Goal: Task Accomplishment & Management: Use online tool/utility

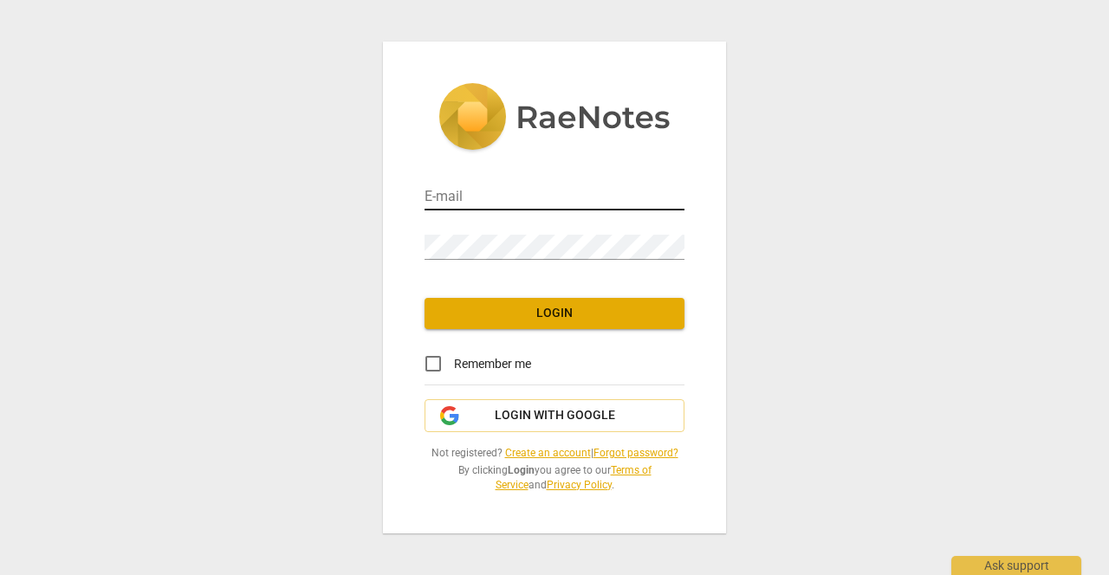
click at [446, 193] on input "email" at bounding box center [555, 197] width 260 height 25
type input "m.l.a.c.fanselow@gmail.com"
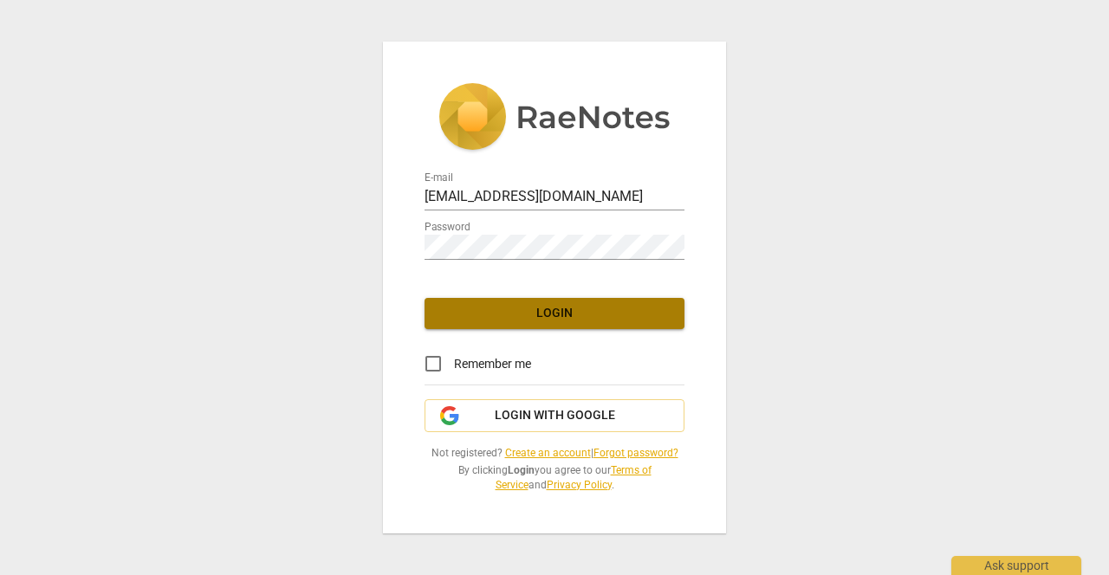
click at [570, 313] on span "Login" at bounding box center [555, 313] width 232 height 17
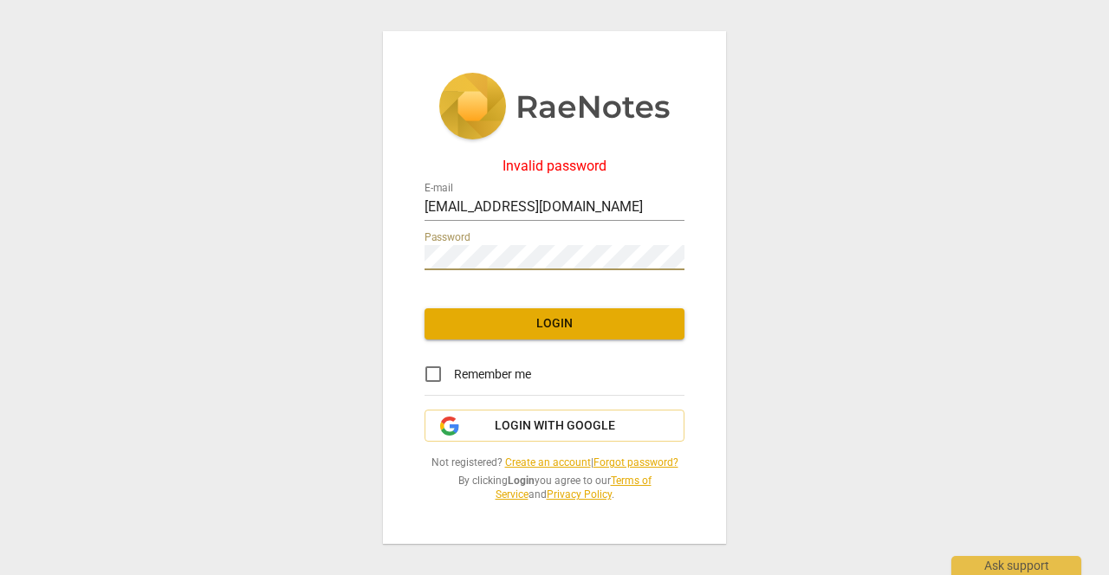
click at [409, 263] on div "Invalid password E-mail m.l.a.c.fanselow@gmail.com Password Login Remember me L…" at bounding box center [554, 287] width 343 height 513
click at [511, 321] on span "Login" at bounding box center [555, 323] width 232 height 17
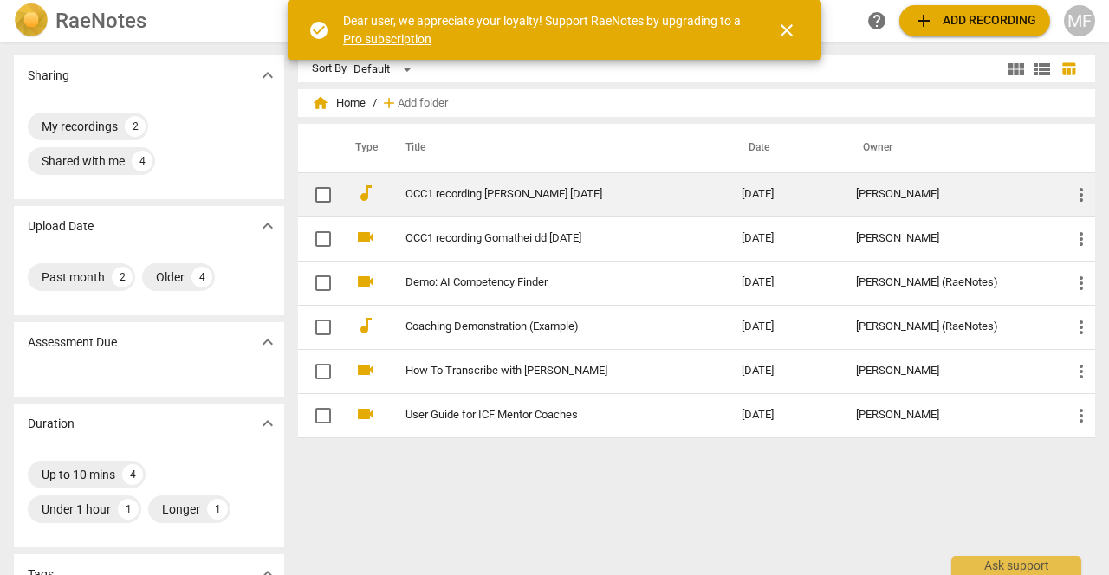
click at [1077, 195] on span "more_vert" at bounding box center [1081, 195] width 21 height 21
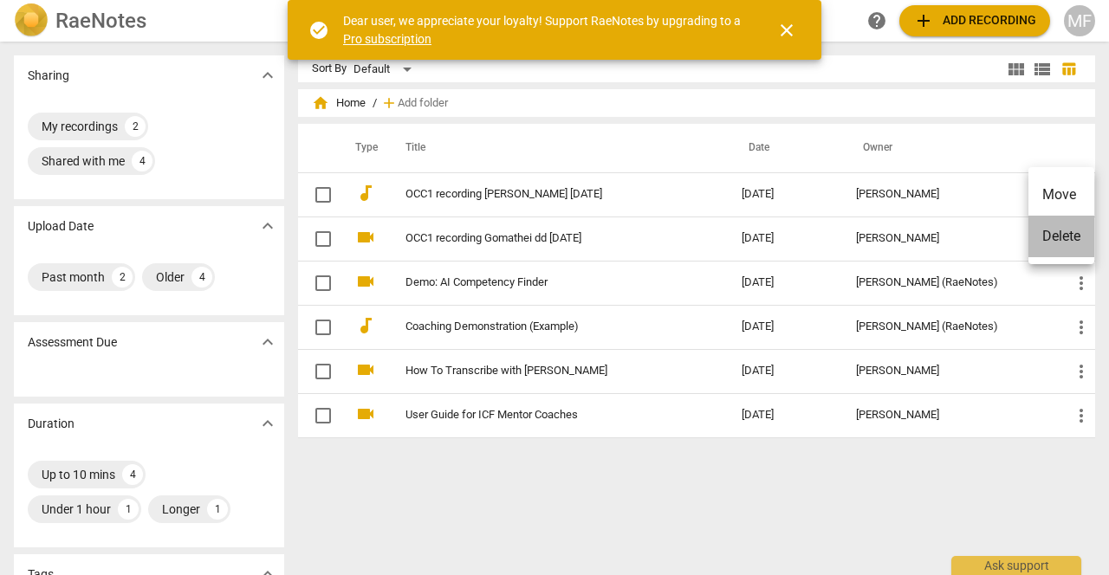
click at [1066, 232] on li "Delete" at bounding box center [1062, 237] width 66 height 42
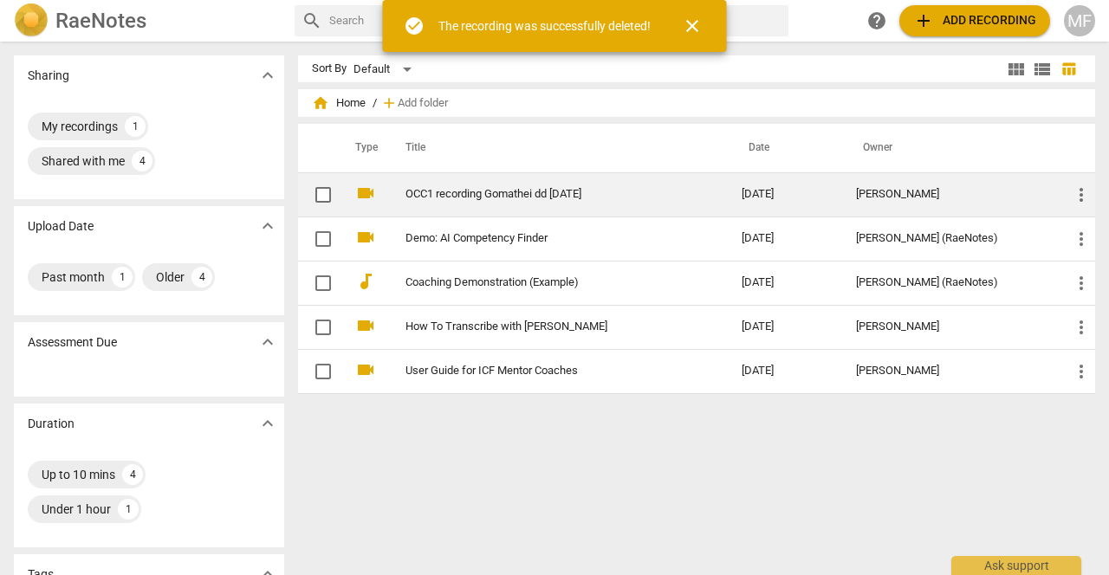
click at [1076, 192] on span "more_vert" at bounding box center [1081, 195] width 21 height 21
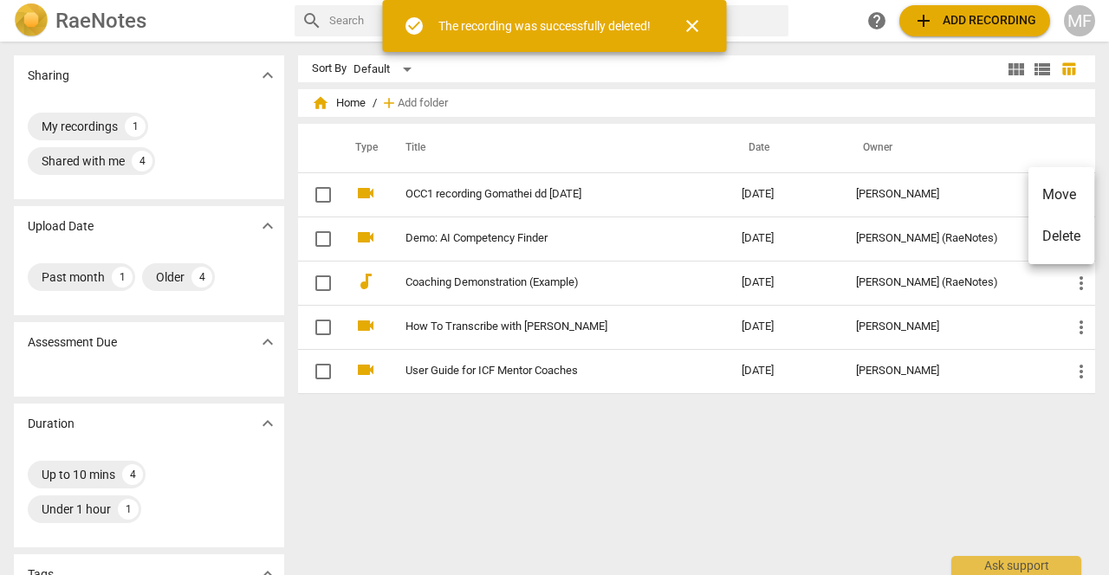
click at [1064, 234] on li "Delete" at bounding box center [1062, 237] width 66 height 42
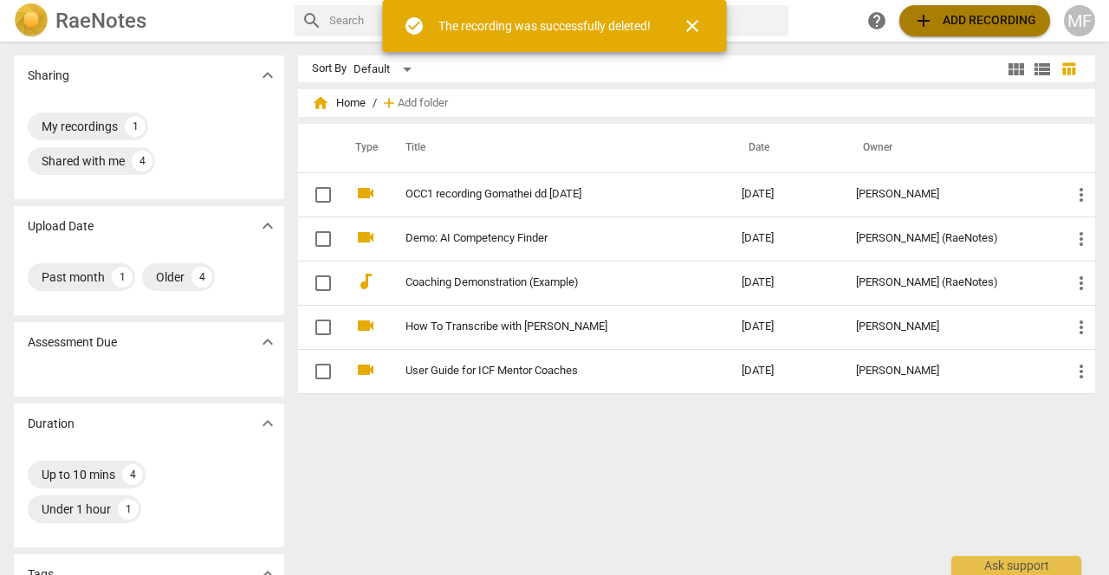
click at [975, 18] on span "add Add recording" at bounding box center [975, 20] width 123 height 21
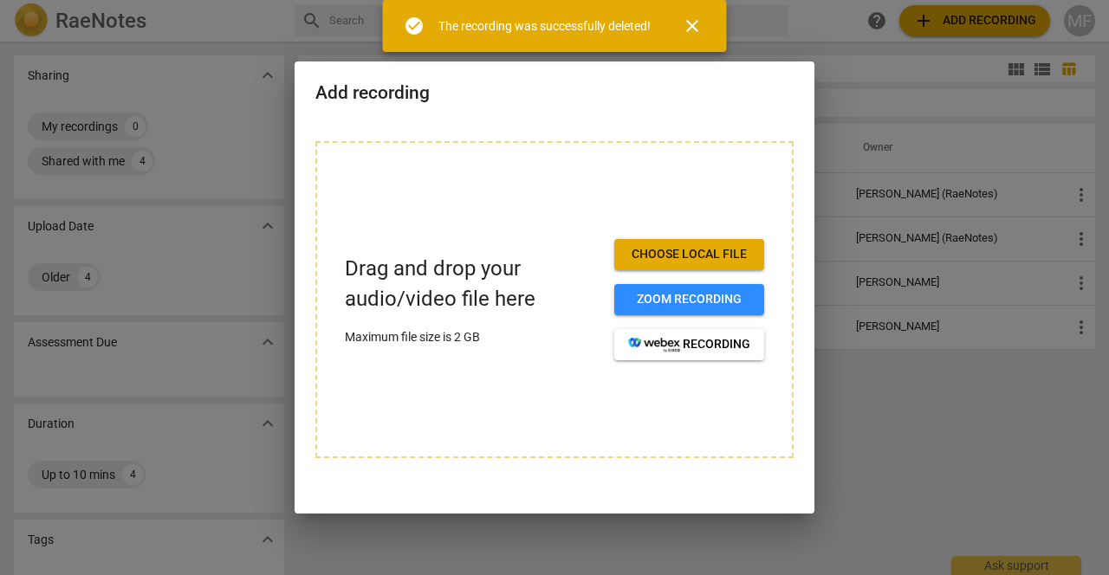
click at [676, 253] on span "Choose local file" at bounding box center [689, 254] width 122 height 17
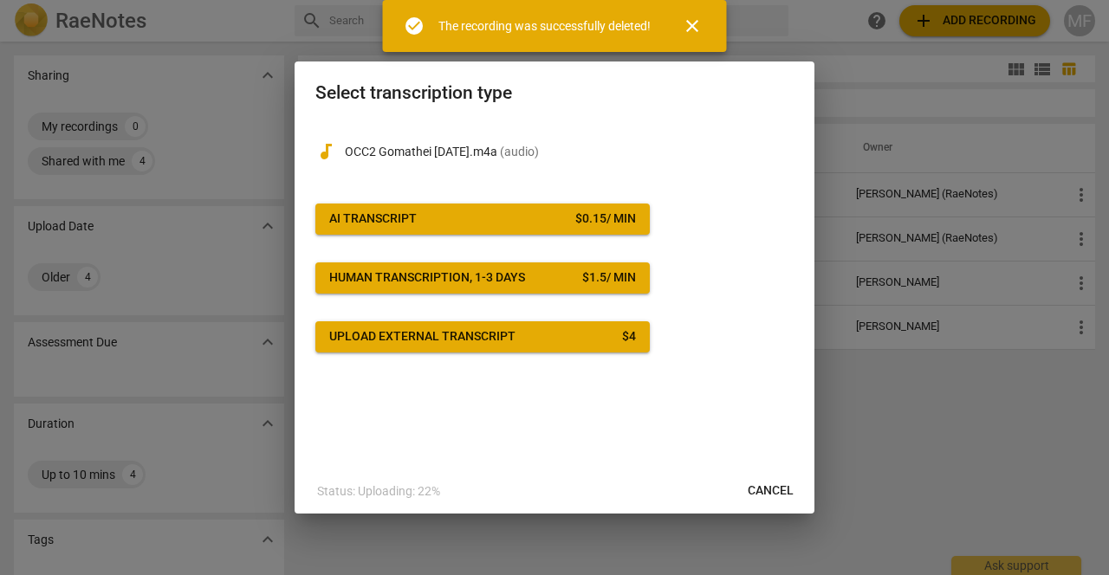
click at [503, 220] on span "AI Transcript $ 0.15 / min" at bounding box center [482, 219] width 307 height 17
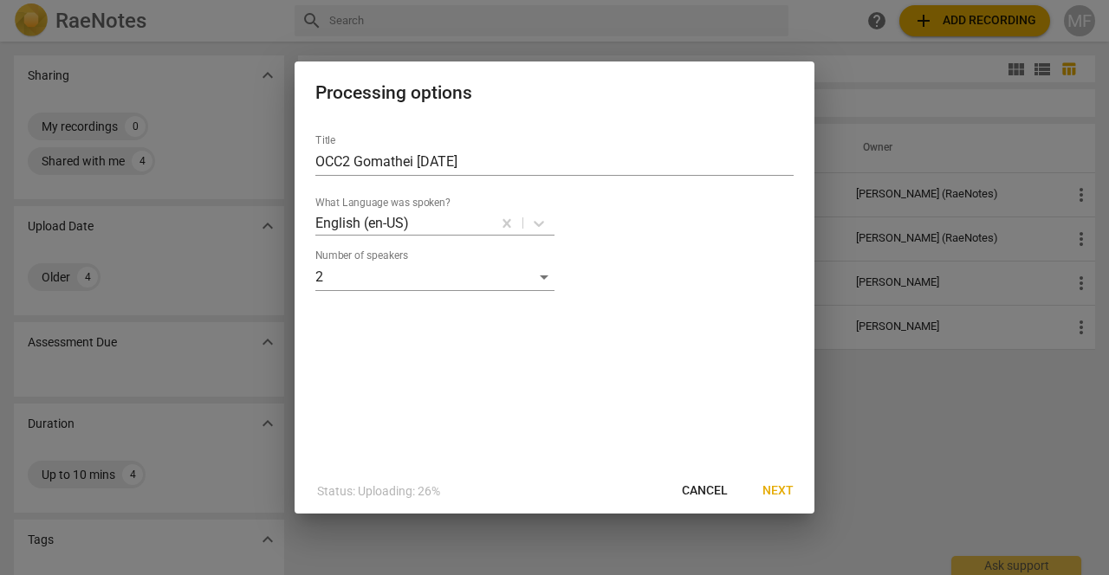
click at [776, 487] on span "Next" at bounding box center [778, 491] width 31 height 17
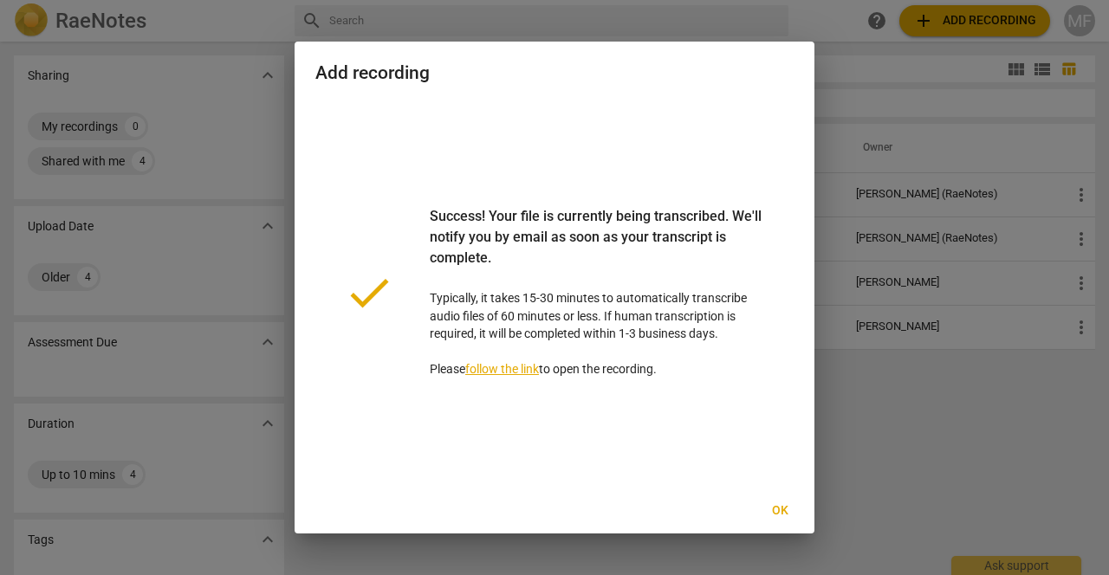
click at [783, 510] on span "Ok" at bounding box center [780, 511] width 28 height 17
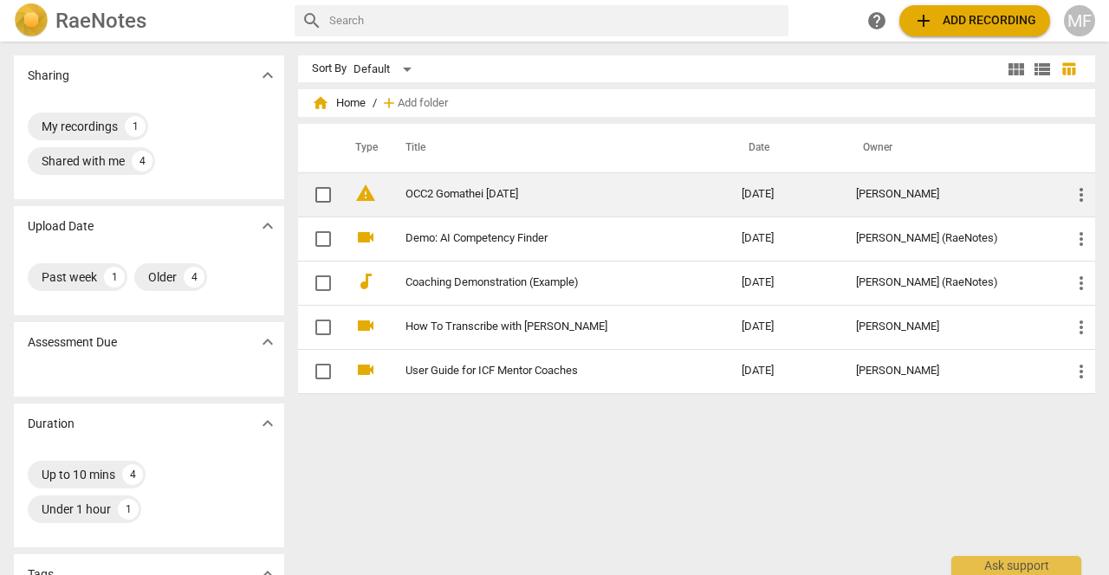
click at [504, 192] on link "OCC2 Gomathei 10 Sept 2025" at bounding box center [543, 194] width 274 height 13
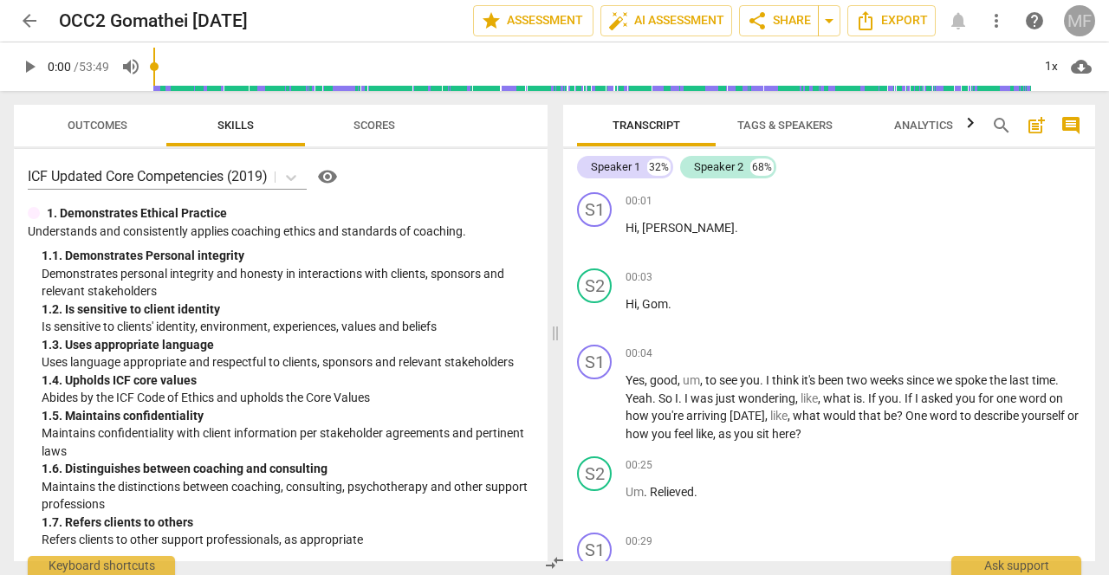
click at [1084, 16] on div "MF" at bounding box center [1079, 20] width 31 height 31
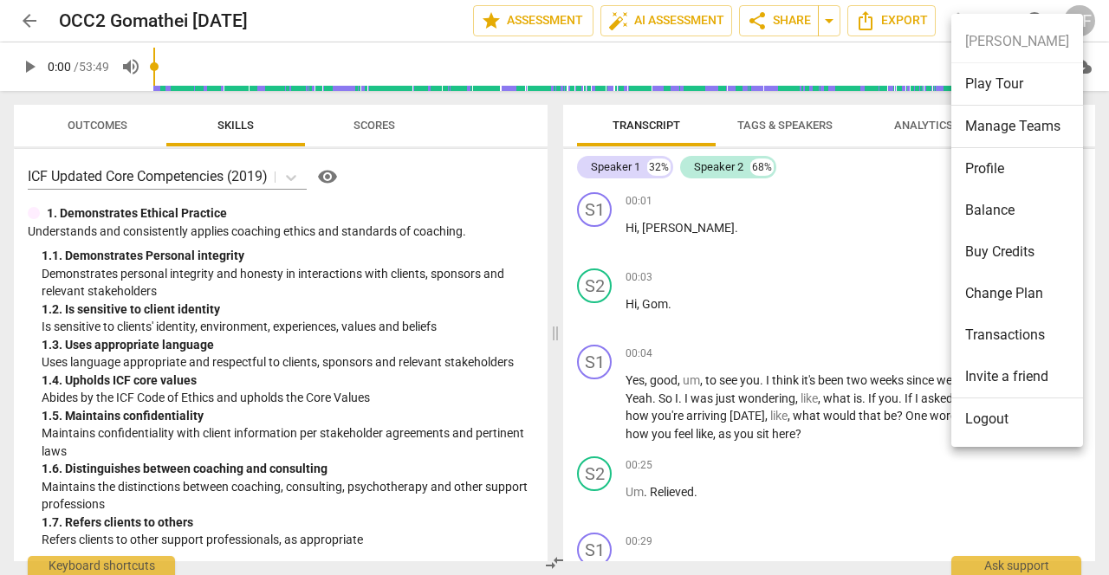
click at [984, 211] on li "Balance" at bounding box center [1018, 211] width 132 height 42
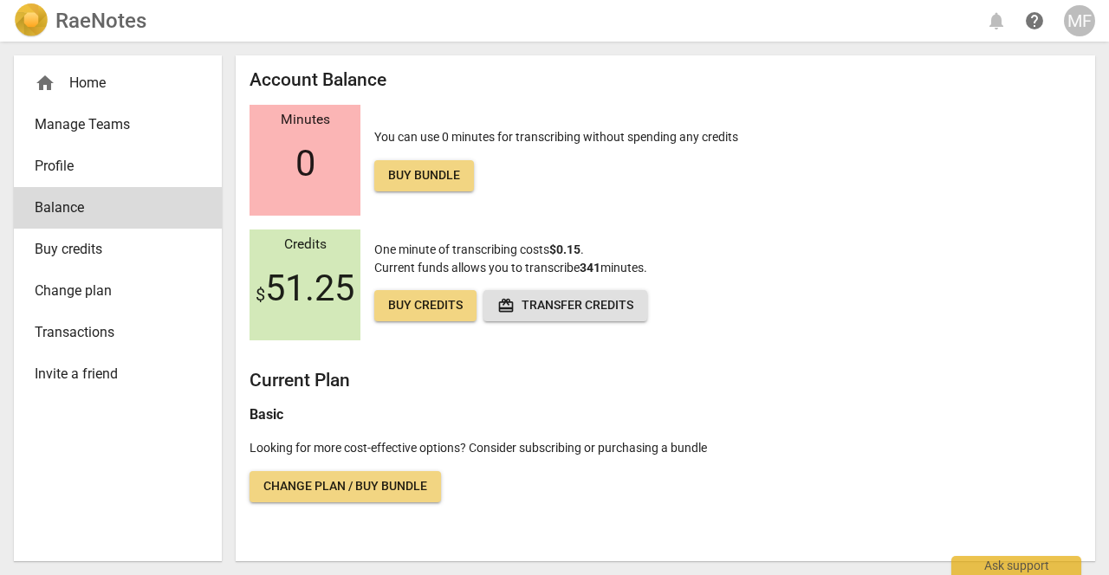
click at [1079, 18] on div "MF" at bounding box center [1079, 20] width 31 height 31
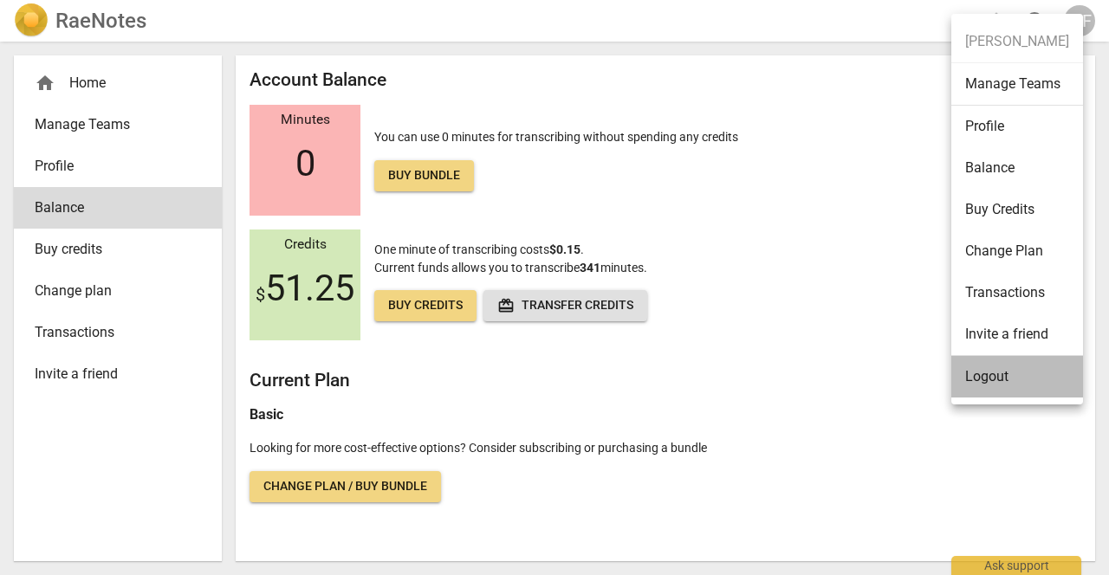
click at [982, 371] on li "Logout" at bounding box center [1018, 377] width 132 height 42
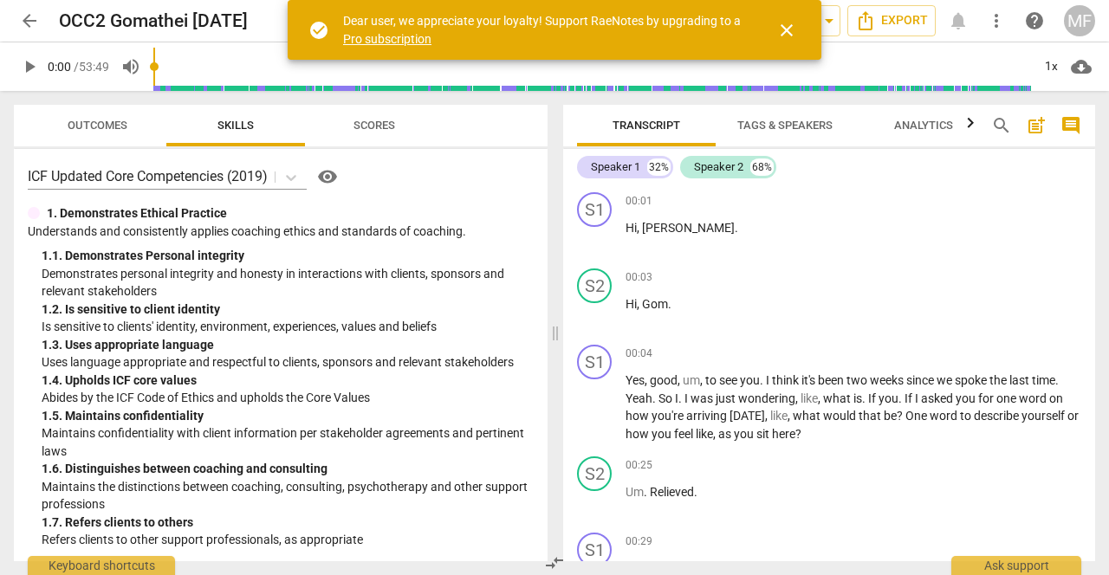
click at [789, 24] on span "close" at bounding box center [787, 30] width 21 height 21
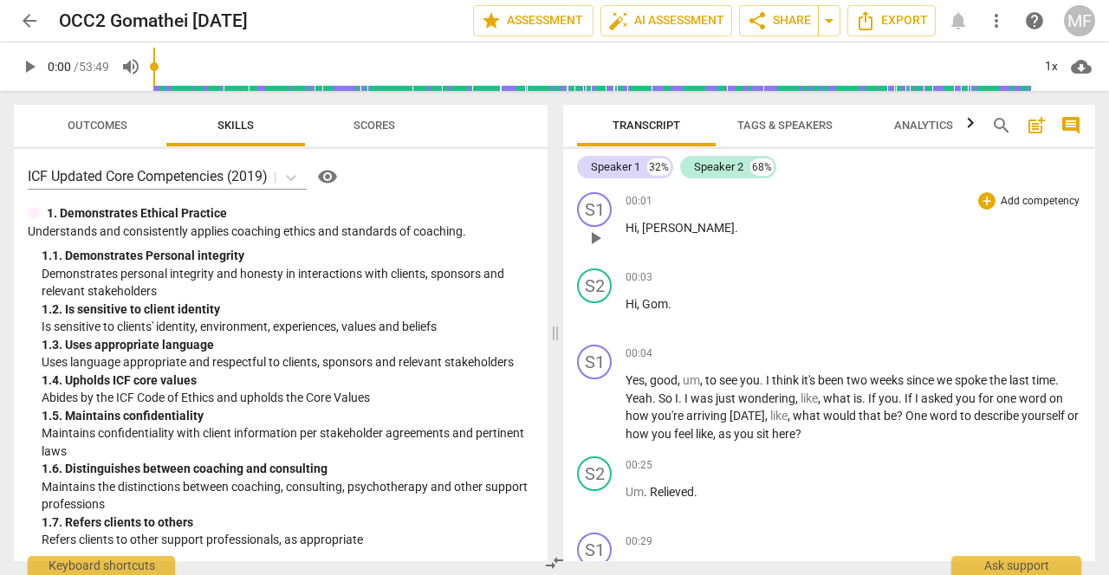
scroll to position [4, 0]
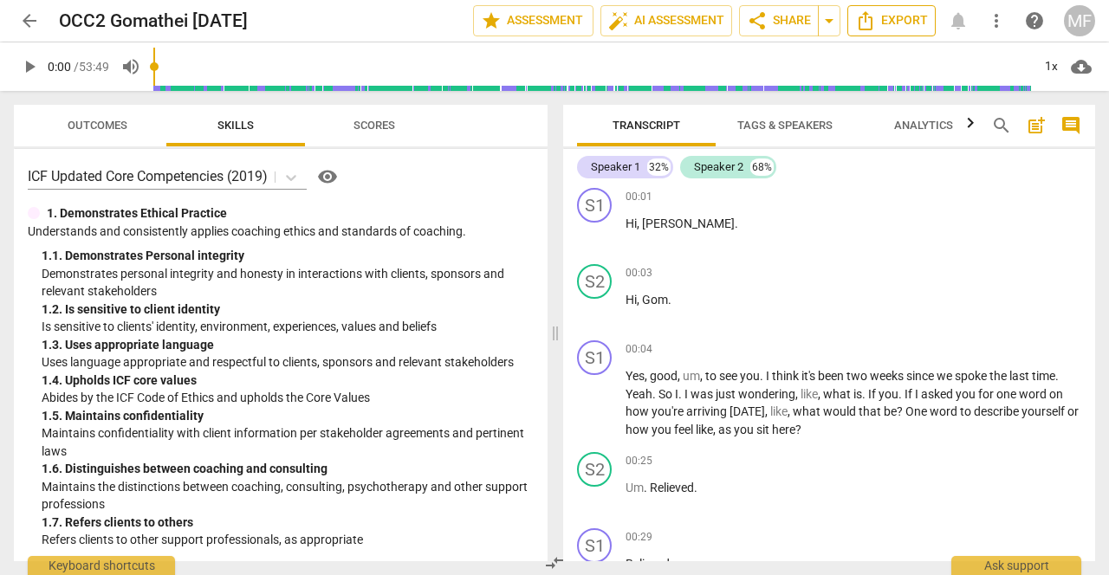
click at [889, 21] on span "Export" at bounding box center [891, 20] width 73 height 21
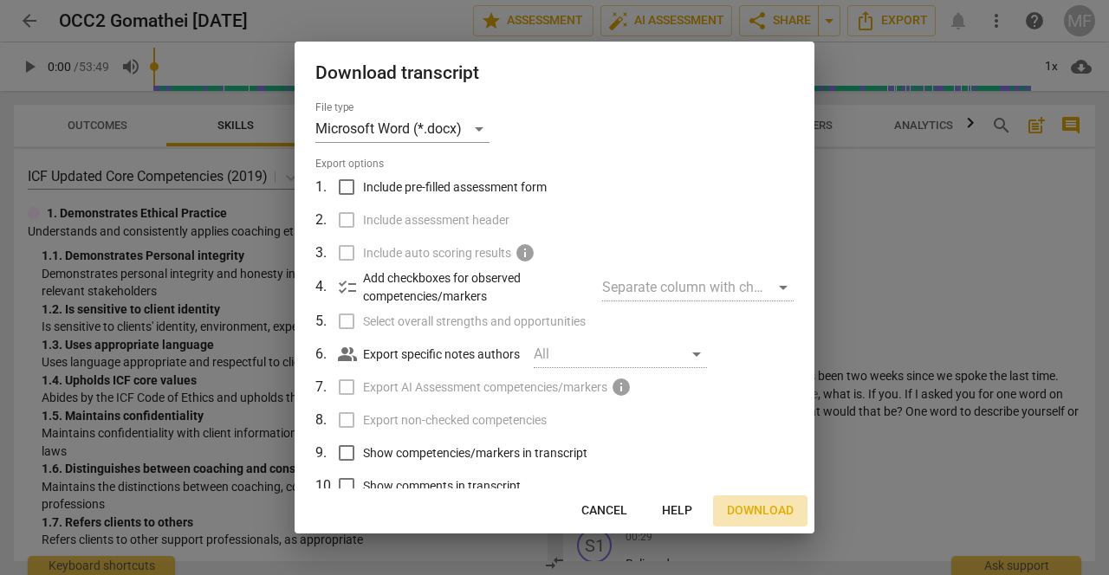
click at [759, 510] on span "Download" at bounding box center [760, 511] width 67 height 17
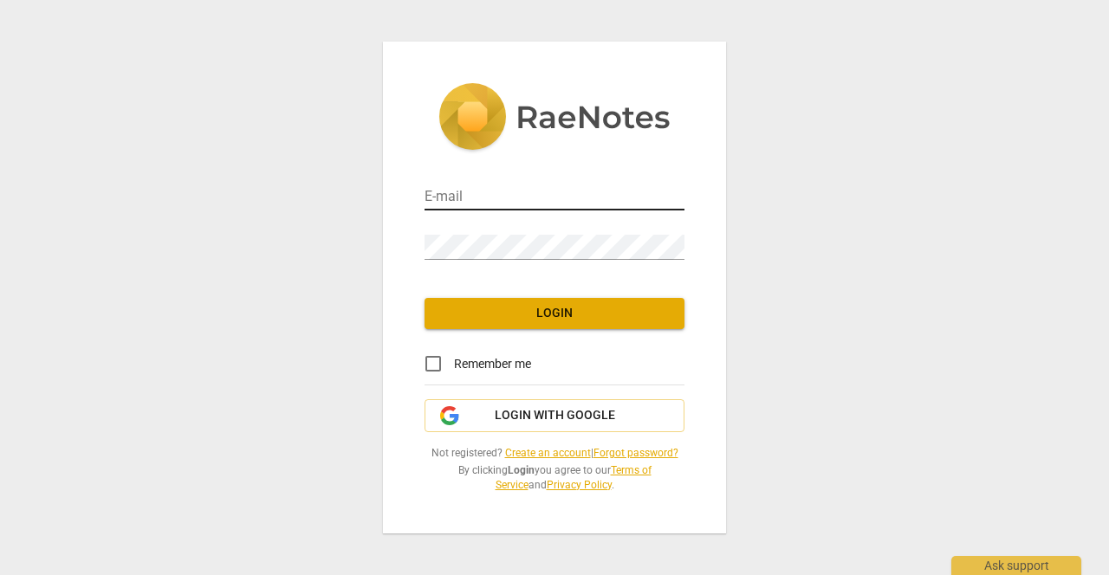
click at [454, 198] on input "email" at bounding box center [555, 197] width 260 height 25
type input "m.l.a.c.fanselow@gmail.com"
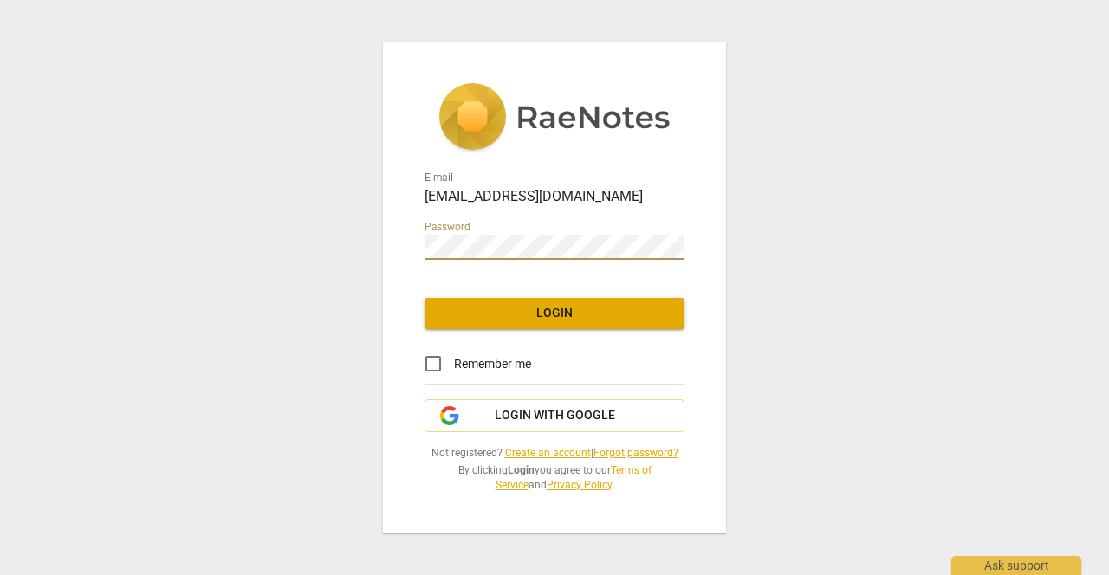
click at [562, 307] on span "Login" at bounding box center [555, 313] width 232 height 17
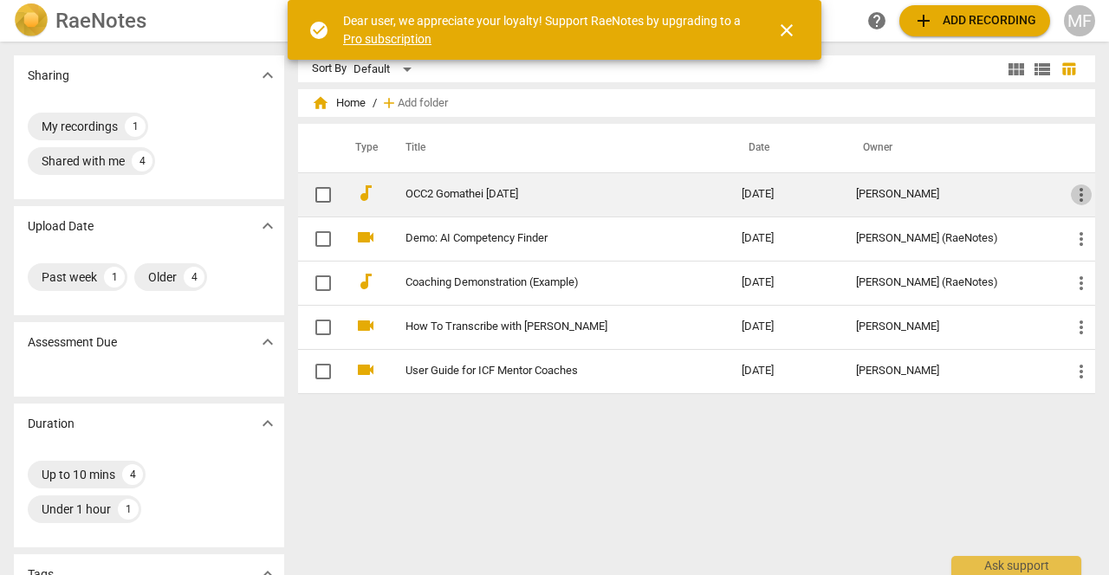
click at [1077, 192] on span "more_vert" at bounding box center [1081, 195] width 21 height 21
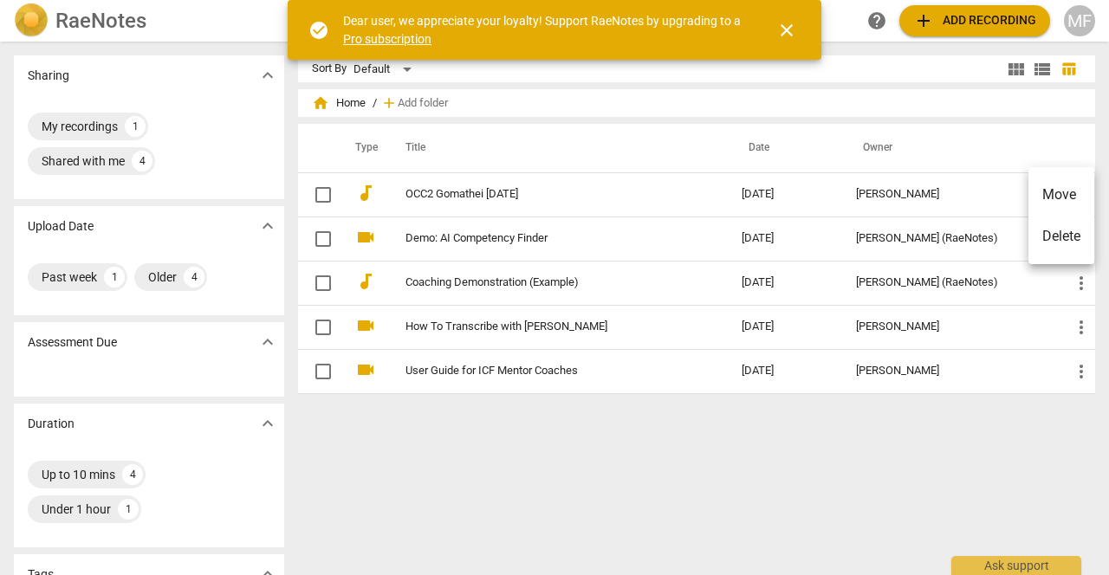
click at [1067, 235] on li "Delete" at bounding box center [1062, 237] width 66 height 42
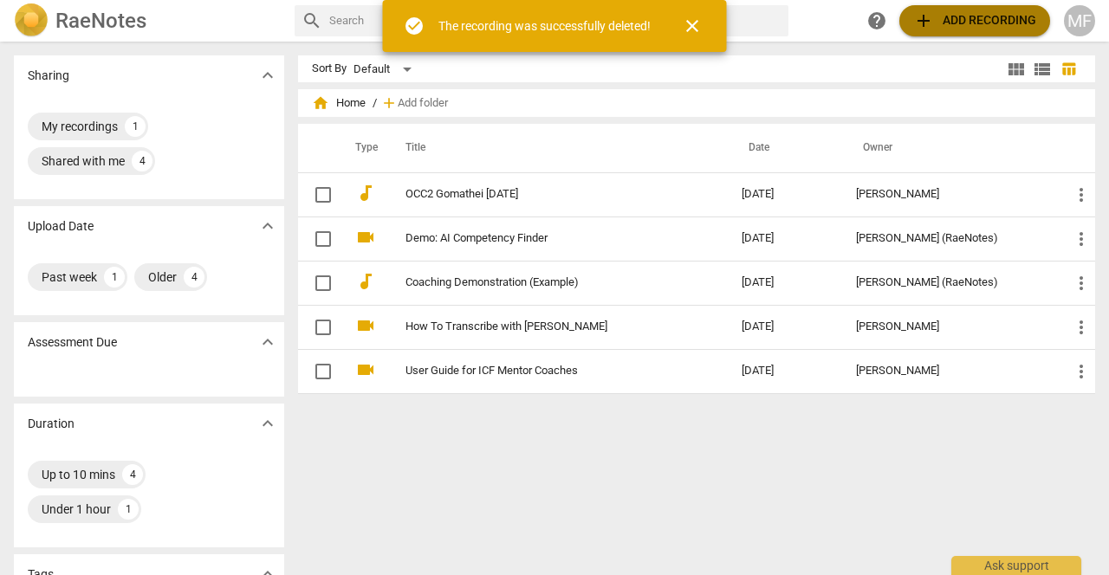
click at [951, 21] on span "add Add recording" at bounding box center [975, 20] width 123 height 21
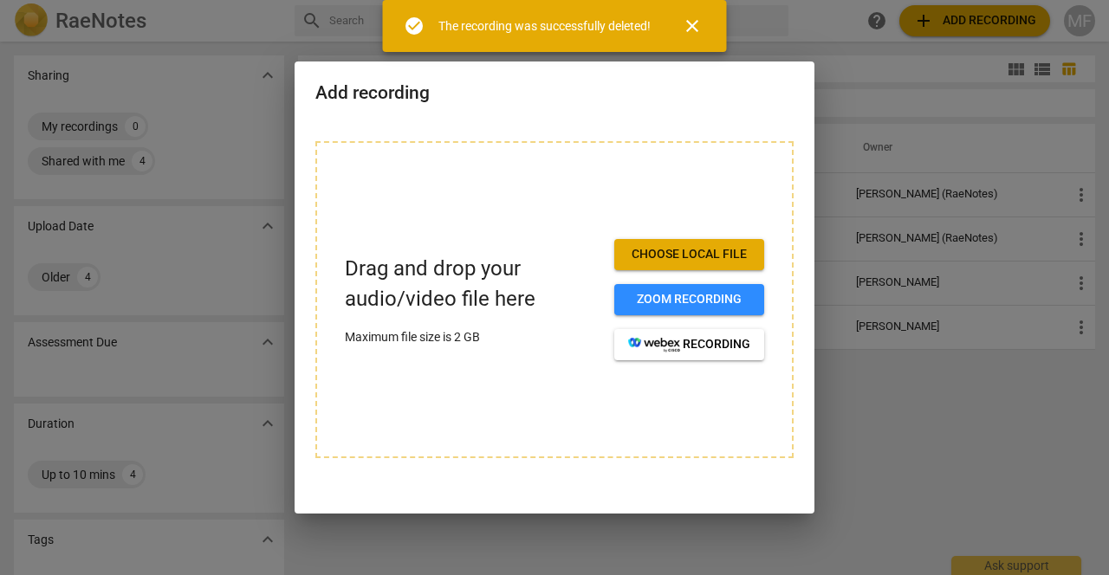
drag, startPoint x: 694, startPoint y: 22, endPoint x: 693, endPoint y: 38, distance: 16.5
click at [694, 22] on span "close" at bounding box center [692, 26] width 21 height 21
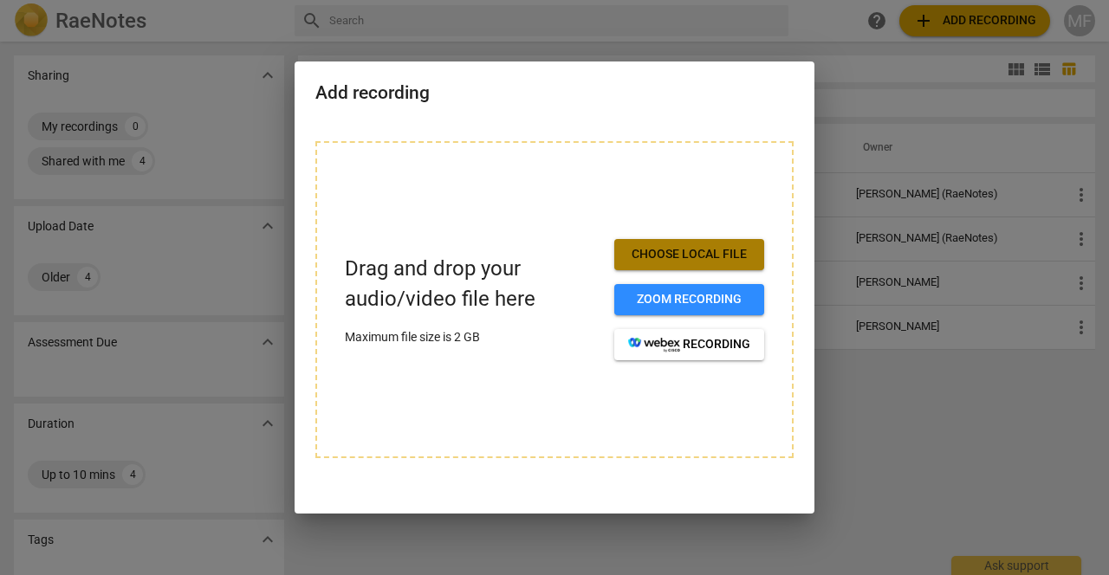
click at [666, 250] on span "Choose local file" at bounding box center [689, 254] width 122 height 17
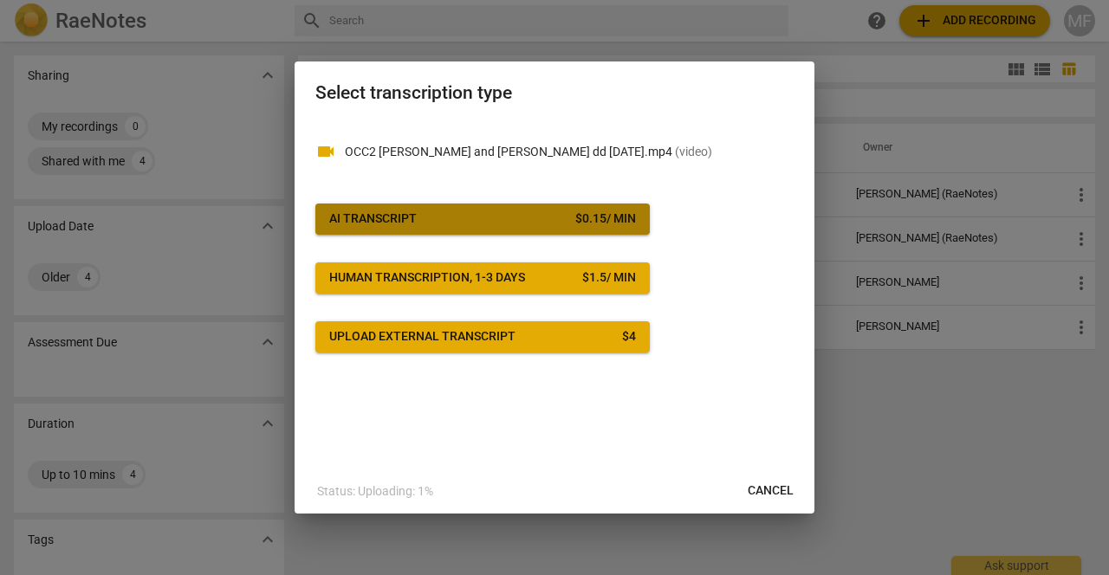
click at [522, 219] on span "AI Transcript $ 0.15 / min" at bounding box center [482, 219] width 307 height 17
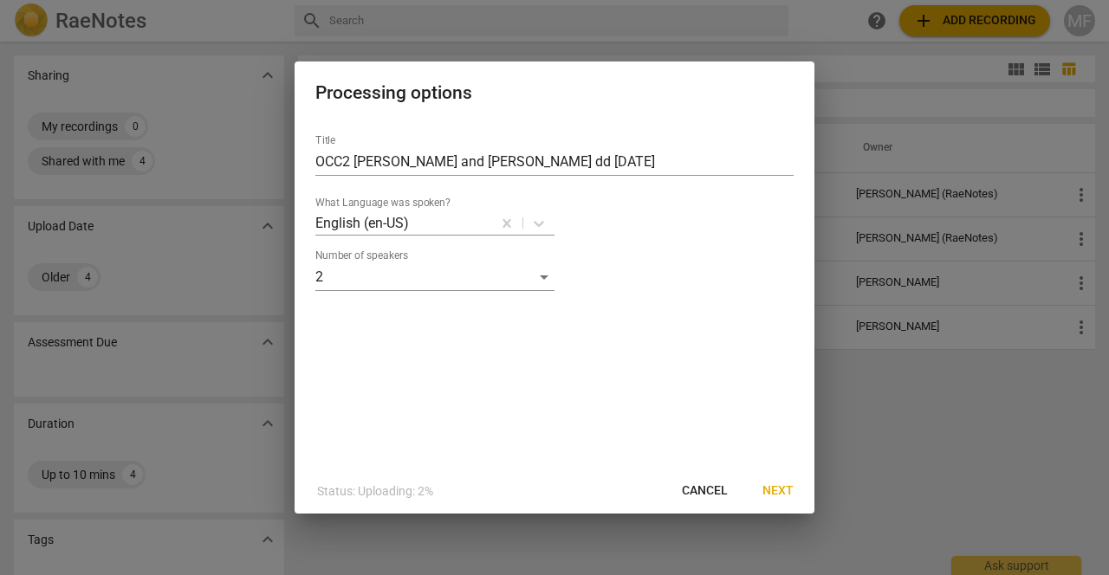
click at [777, 487] on span "Next" at bounding box center [778, 491] width 31 height 17
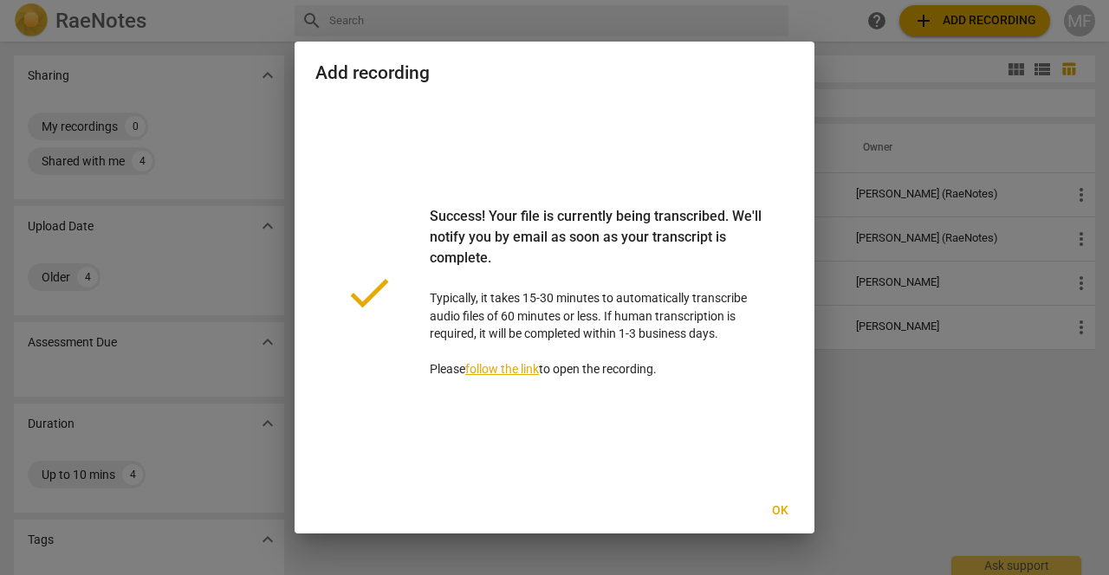
click at [780, 507] on span "Ok" at bounding box center [780, 511] width 28 height 17
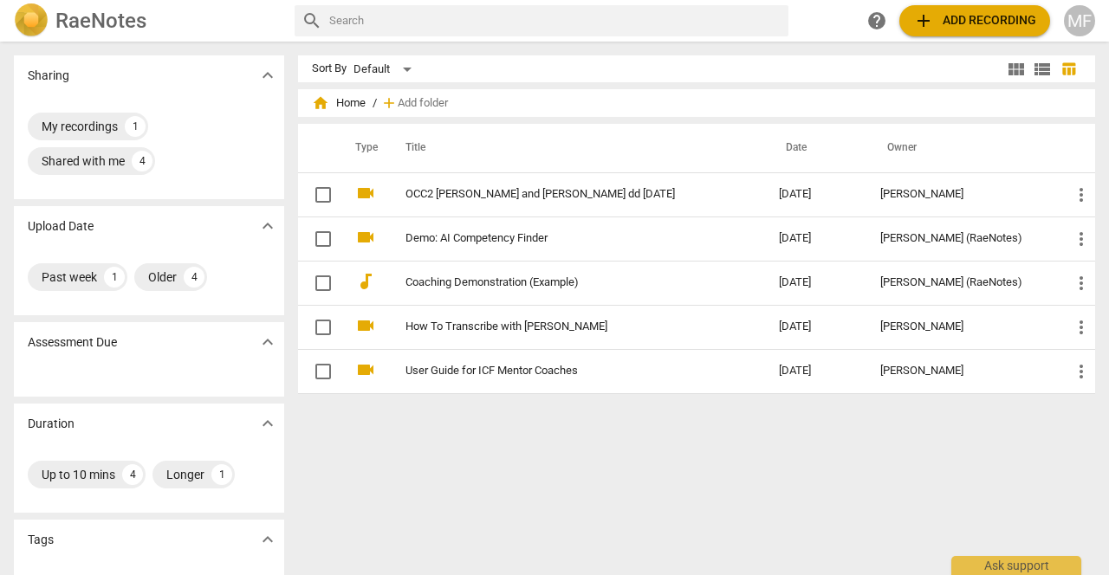
click at [1081, 14] on div "MF" at bounding box center [1079, 20] width 31 height 31
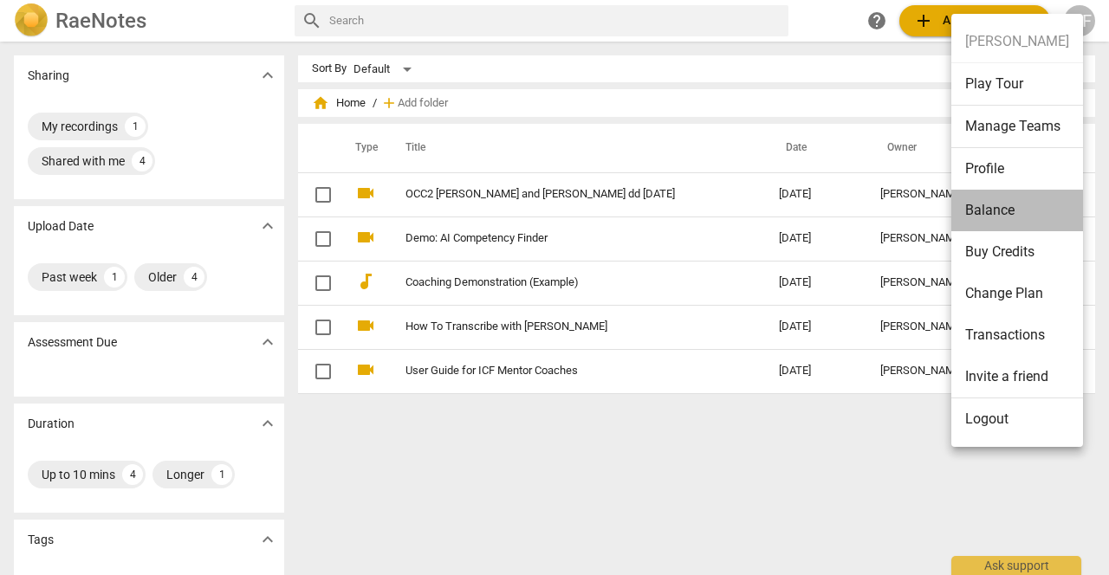
click at [998, 209] on li "Balance" at bounding box center [1018, 211] width 132 height 42
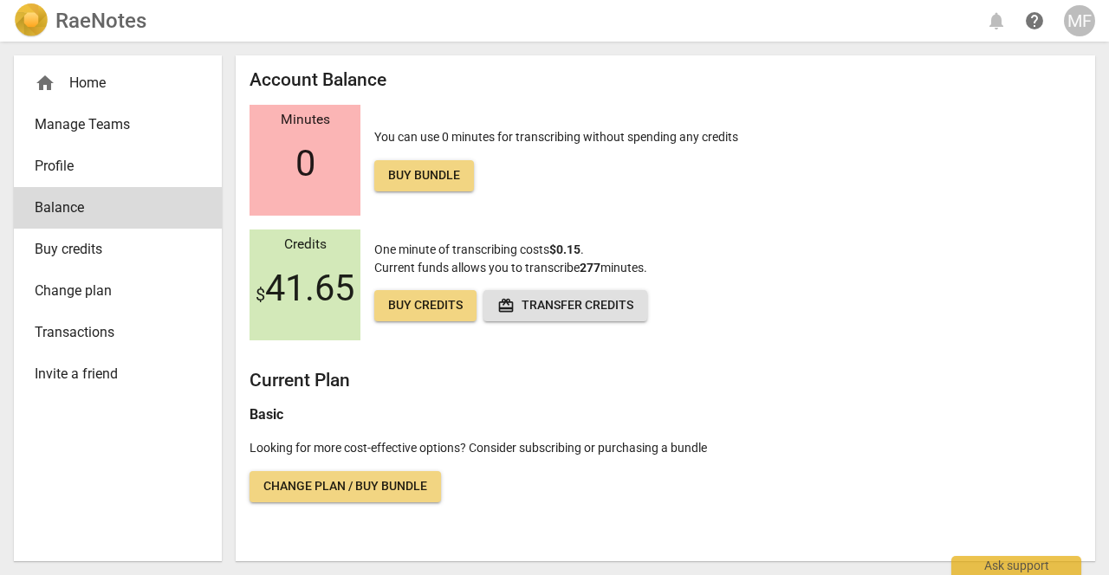
click at [1079, 17] on div "MF" at bounding box center [1079, 20] width 31 height 31
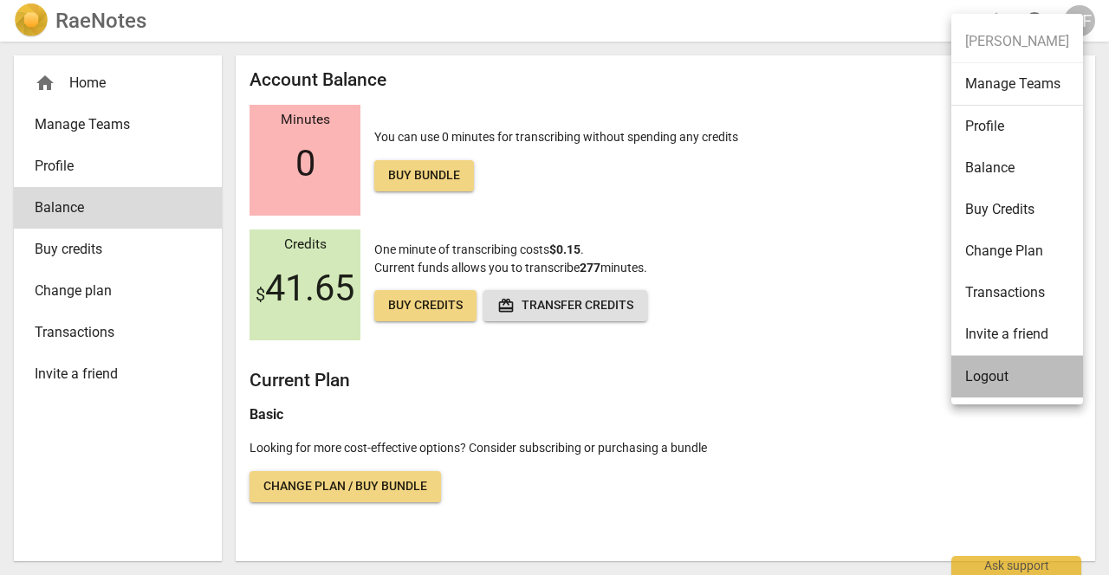
click at [995, 378] on li "Logout" at bounding box center [1018, 377] width 132 height 42
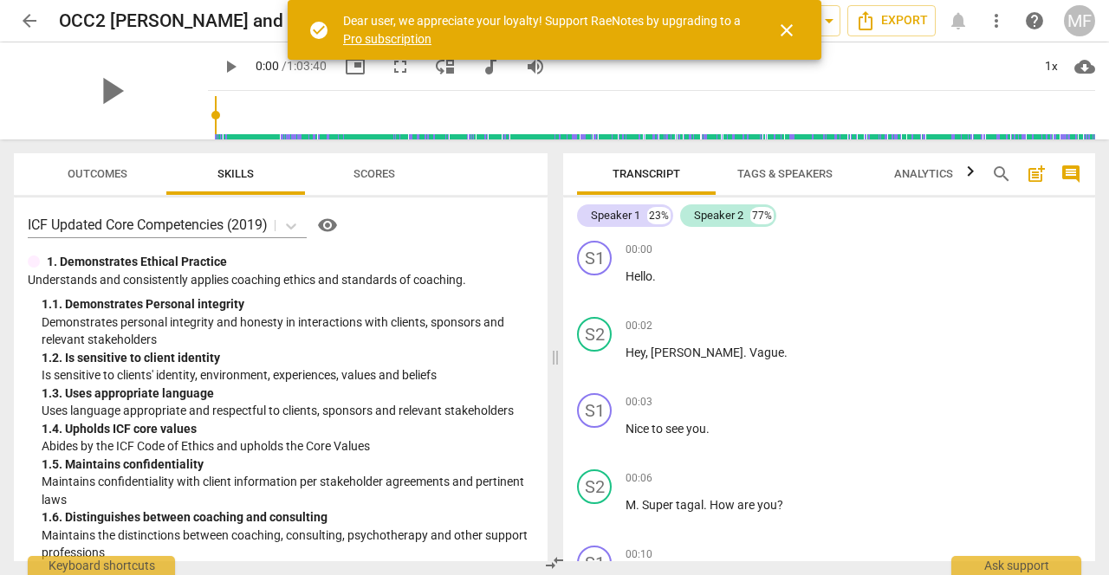
click at [790, 28] on span "close" at bounding box center [787, 30] width 21 height 21
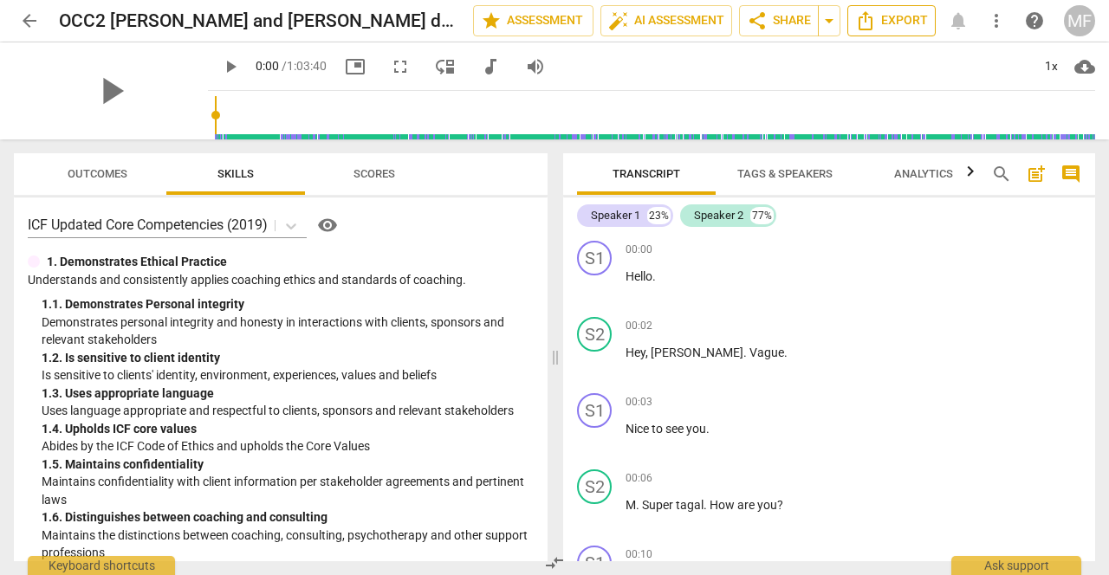
click at [881, 18] on span "Export" at bounding box center [891, 20] width 73 height 21
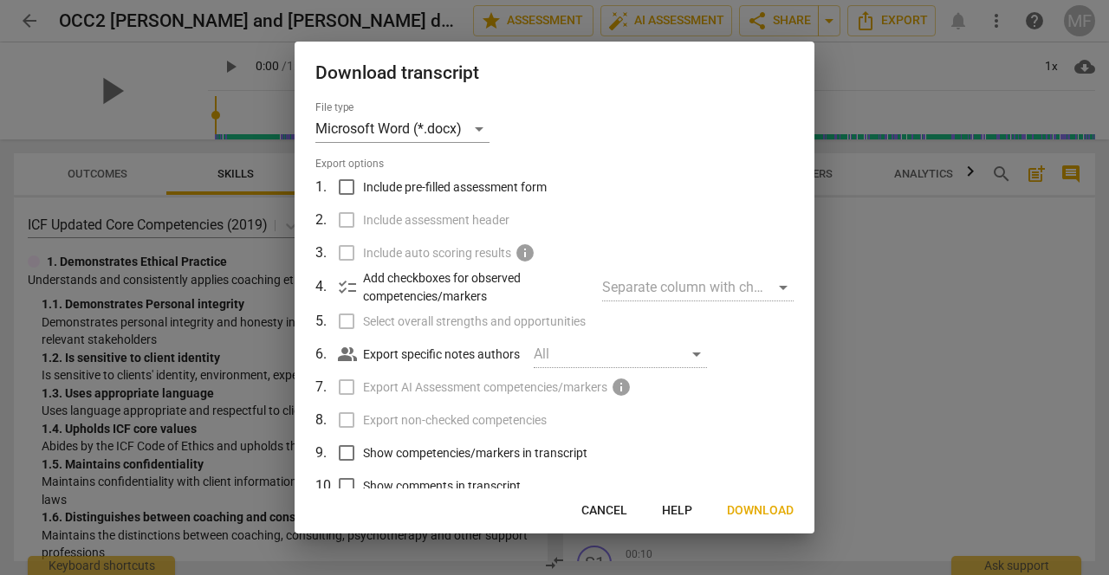
click at [755, 510] on span "Download" at bounding box center [760, 511] width 67 height 17
